Goal: Information Seeking & Learning: Find specific fact

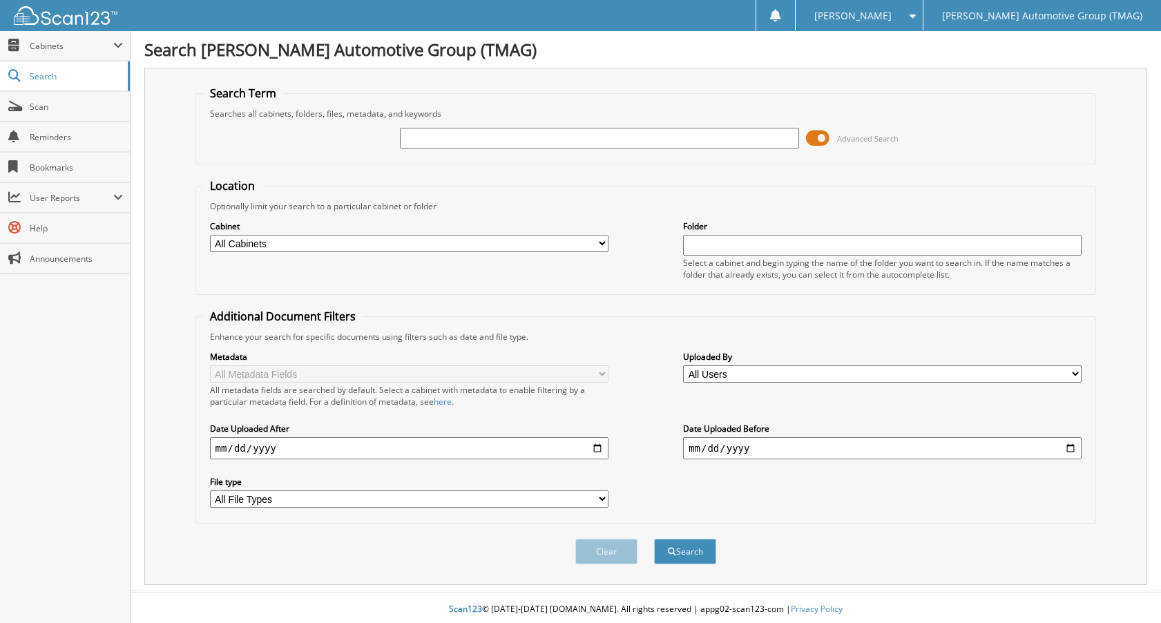
click at [428, 140] on input "text" at bounding box center [599, 138] width 399 height 21
type input "5202843"
click at [654, 539] on button "Search" at bounding box center [685, 552] width 62 height 26
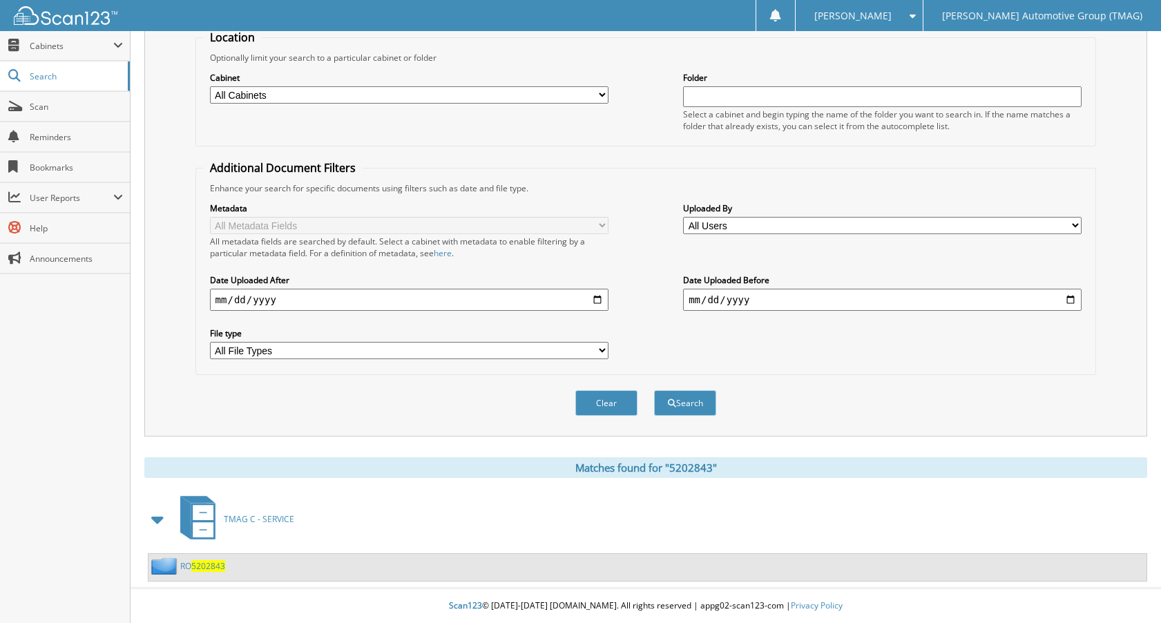
scroll to position [149, 0]
click at [196, 563] on span "5202843" at bounding box center [208, 566] width 34 height 12
